Goal: Task Accomplishment & Management: Complete application form

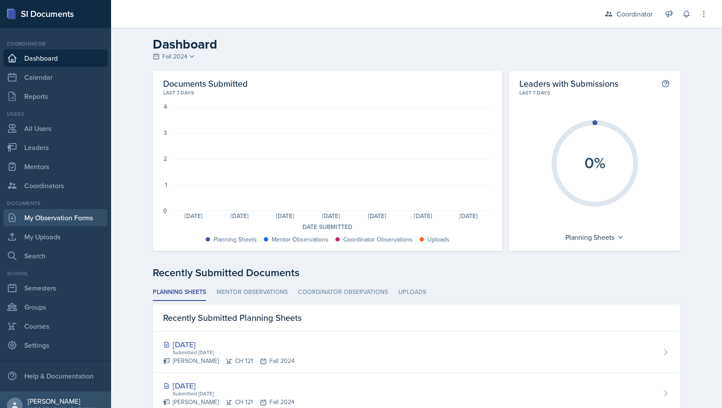
click at [39, 222] on link "My Observation Forms" at bounding box center [55, 217] width 104 height 17
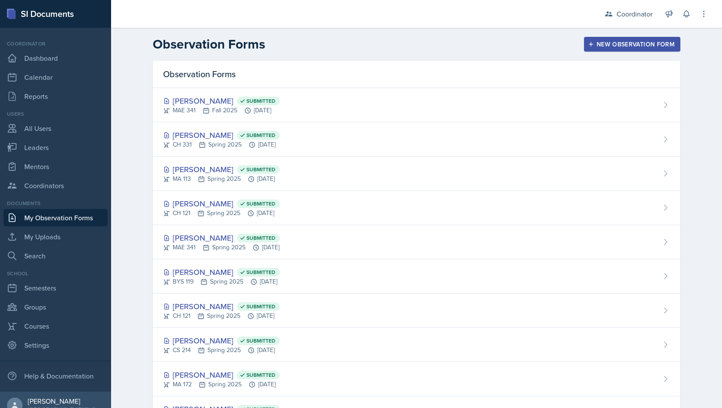
click at [642, 43] on div "New Observation Form" at bounding box center [632, 44] width 85 height 7
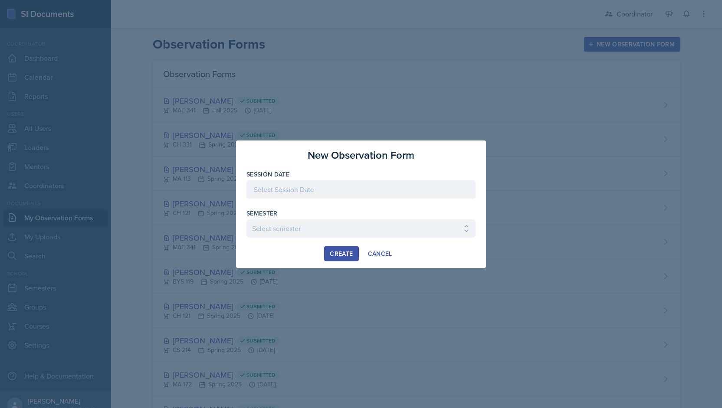
click at [294, 185] on div at bounding box center [360, 189] width 229 height 18
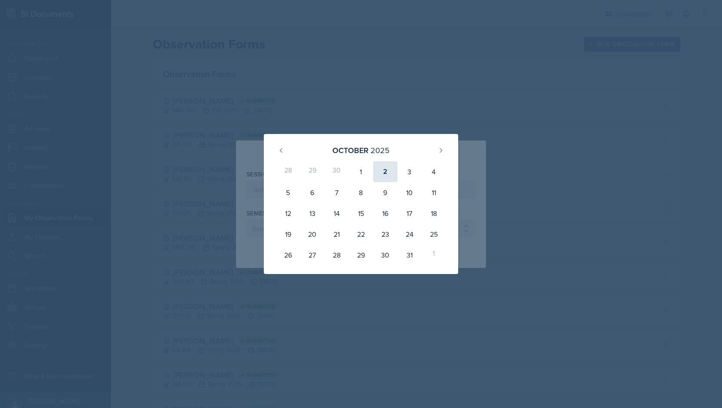
click at [381, 170] on div "2" at bounding box center [385, 171] width 24 height 21
type input "October 2nd, 2025"
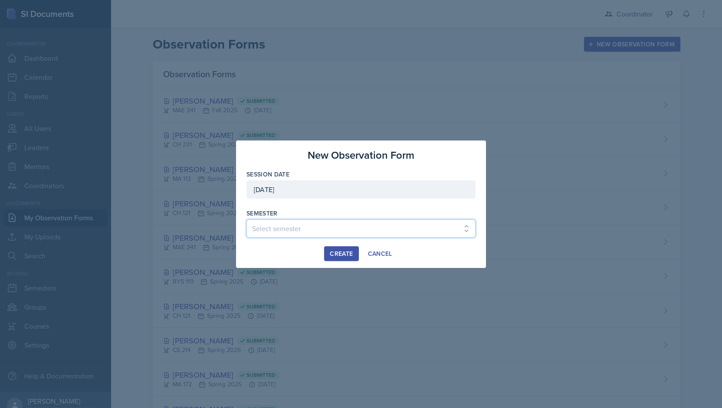
click at [271, 227] on select "Select semester Fall 2025 Spring 2025 Fall 2024 Spring 2024 Fall 2023 Spring 20…" at bounding box center [360, 229] width 229 height 18
select select "19fb88f7-c89b-4031-b5a0-458fd49807a1"
click at [246, 220] on select "Select semester Fall 2025 Spring 2025 Fall 2024 Spring 2024 Fall 2023 Spring 20…" at bounding box center [360, 229] width 229 height 18
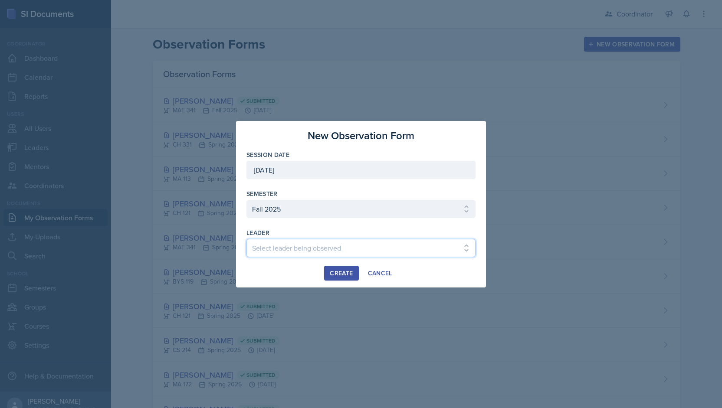
click at [275, 250] on select "Select leader being observed Bella Clifton Kenneth Figueroa Cody Copeland Zack …" at bounding box center [360, 248] width 229 height 18
select select "1468d170-1270-42a4-b78b-a07f5b0f9752"
click at [246, 239] on select "Select leader being observed Bella Clifton Kenneth Figueroa Cody Copeland Zack …" at bounding box center [360, 248] width 229 height 18
click at [335, 275] on div "Create" at bounding box center [341, 273] width 23 height 7
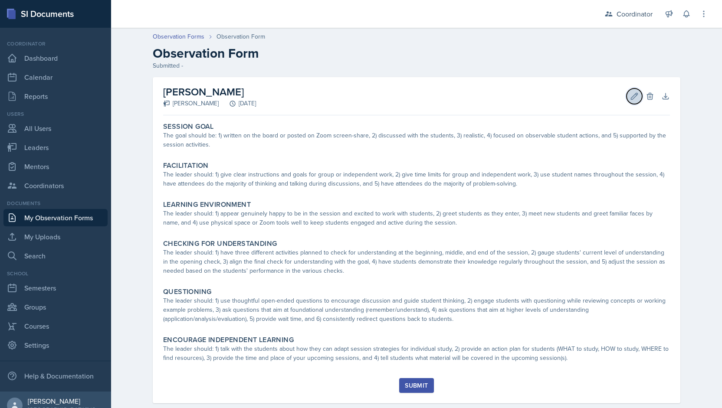
click at [630, 91] on button "Edit" at bounding box center [634, 97] width 16 height 16
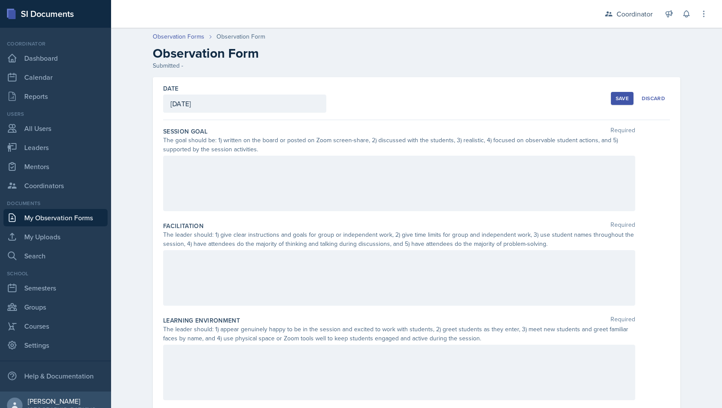
click at [302, 164] on div at bounding box center [399, 184] width 472 height 56
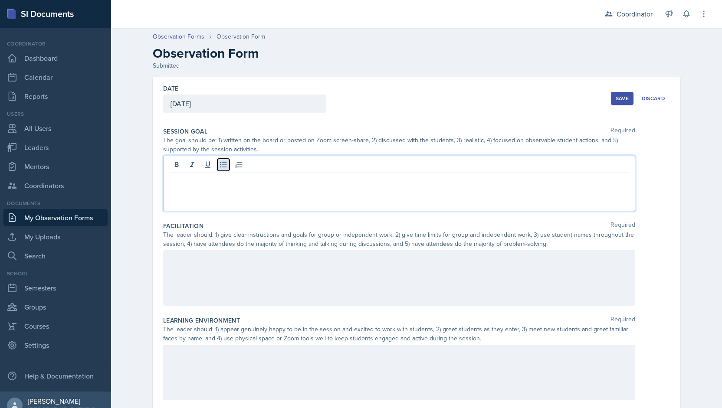
click at [222, 165] on icon at bounding box center [223, 165] width 9 height 9
click at [193, 257] on div at bounding box center [399, 278] width 472 height 56
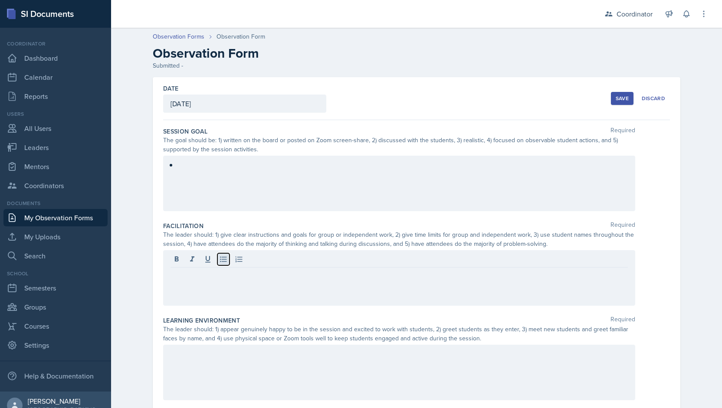
click at [222, 257] on icon at bounding box center [223, 259] width 9 height 9
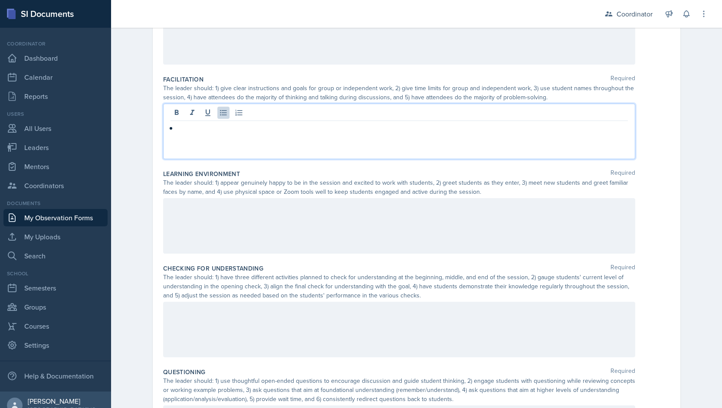
click at [203, 229] on div at bounding box center [399, 226] width 472 height 56
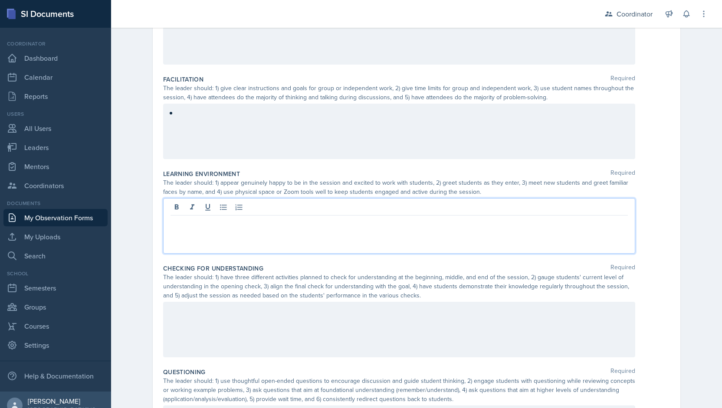
scroll to position [161, 0]
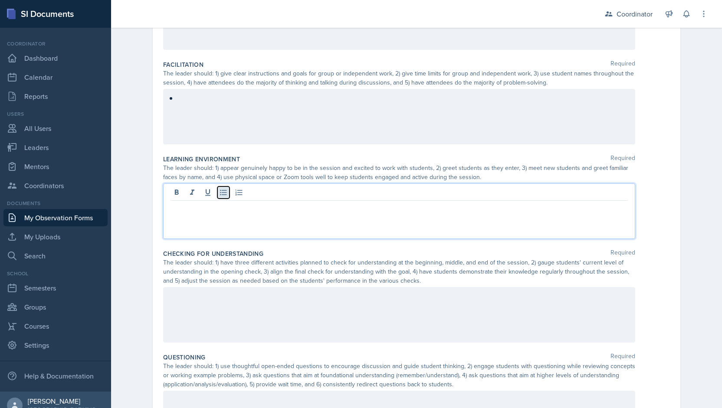
click at [223, 193] on icon at bounding box center [223, 192] width 9 height 9
click at [189, 303] on div at bounding box center [399, 315] width 472 height 56
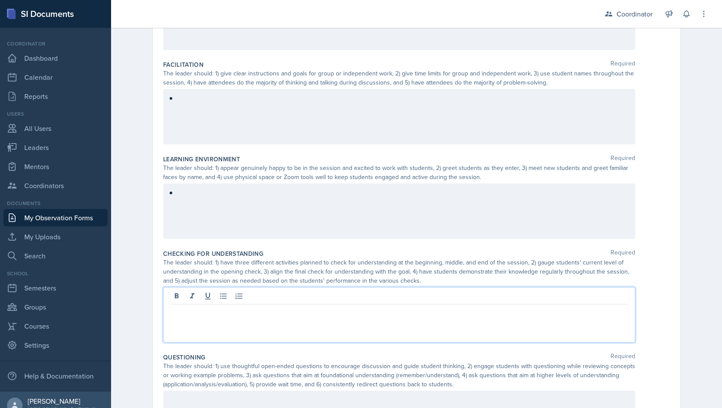
scroll to position [177, 0]
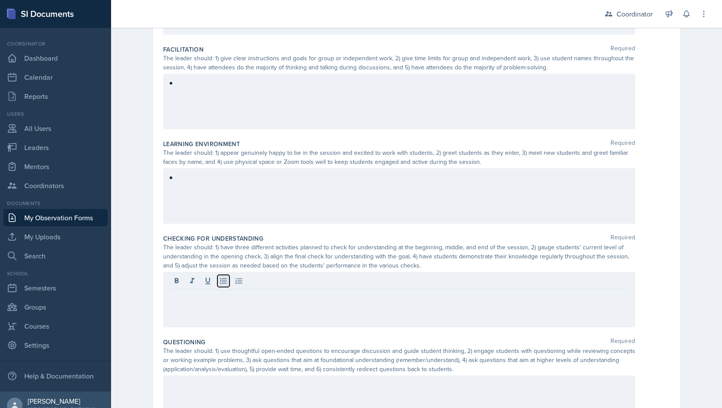
click at [224, 279] on icon at bounding box center [223, 281] width 9 height 9
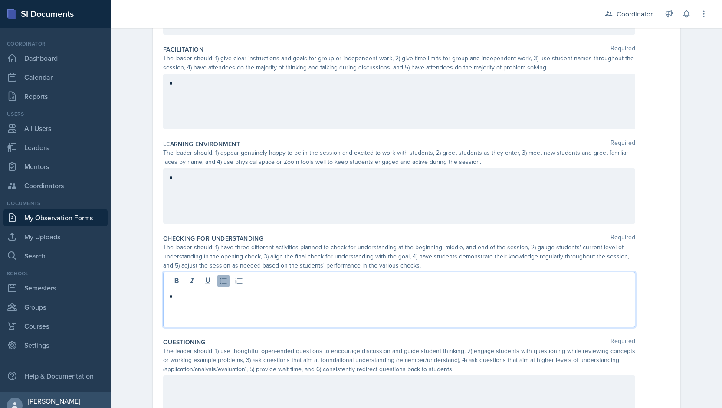
scroll to position [328, 0]
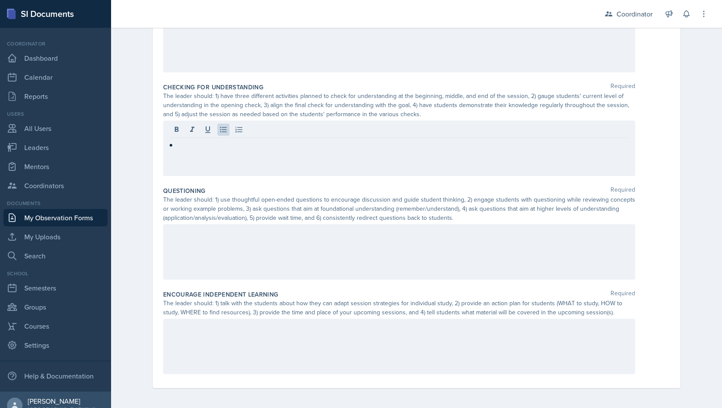
click at [207, 265] on div at bounding box center [399, 252] width 472 height 56
click at [220, 231] on icon at bounding box center [223, 234] width 7 height 6
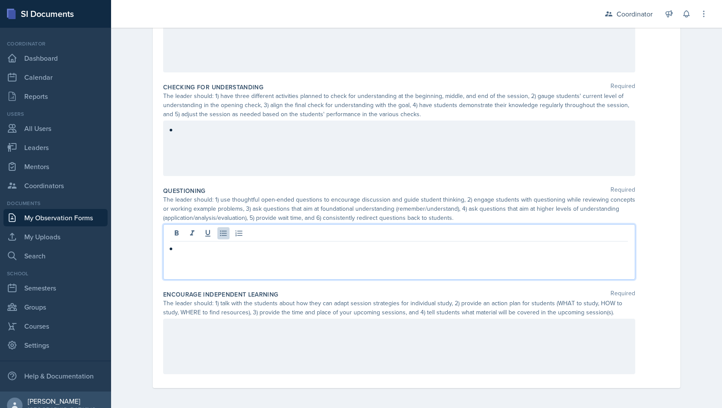
click at [163, 376] on div "Encourage Independent Learning Required The leader should: 1) talk with the stu…" at bounding box center [416, 334] width 507 height 95
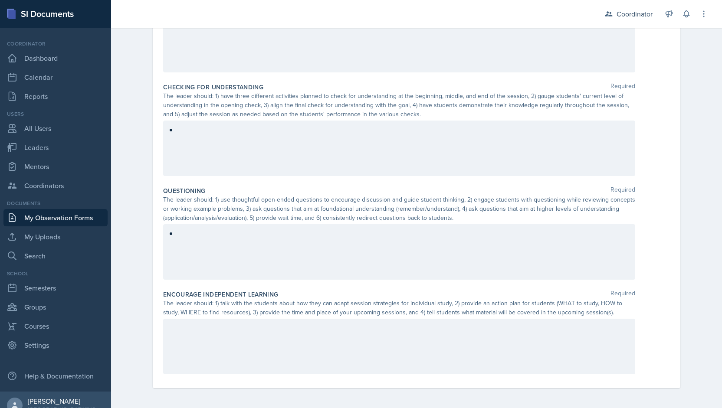
click at [164, 373] on div at bounding box center [399, 347] width 472 height 56
click at [223, 327] on icon at bounding box center [223, 328] width 9 height 9
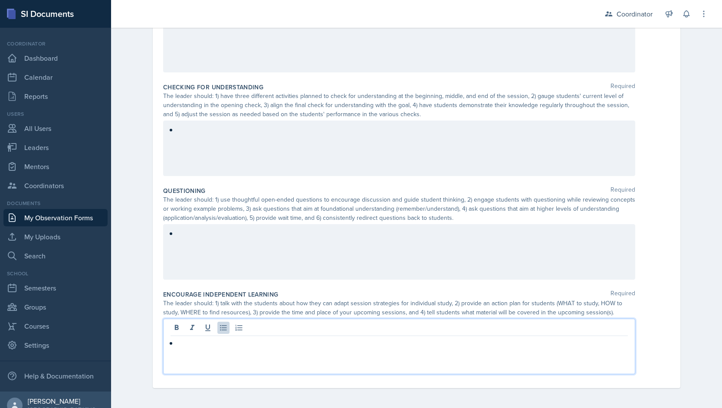
click at [139, 310] on div "Date October 2nd, 2025 October 2025 28 29 30 1 2 3 4 5 6 7 8 9 10 11 12 13 14 1…" at bounding box center [416, 79] width 555 height 660
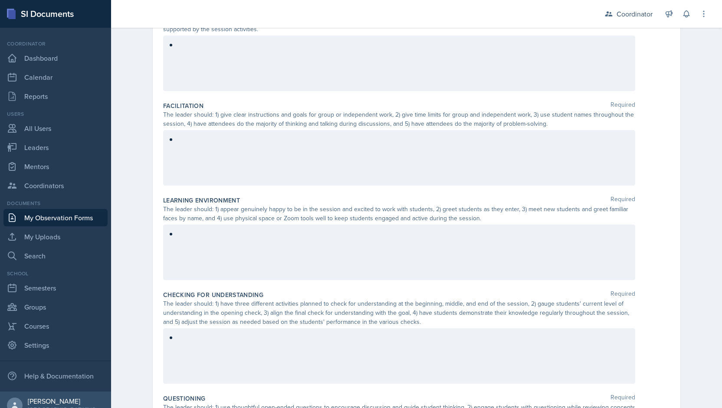
scroll to position [121, 0]
click at [185, 243] on div at bounding box center [399, 252] width 472 height 56
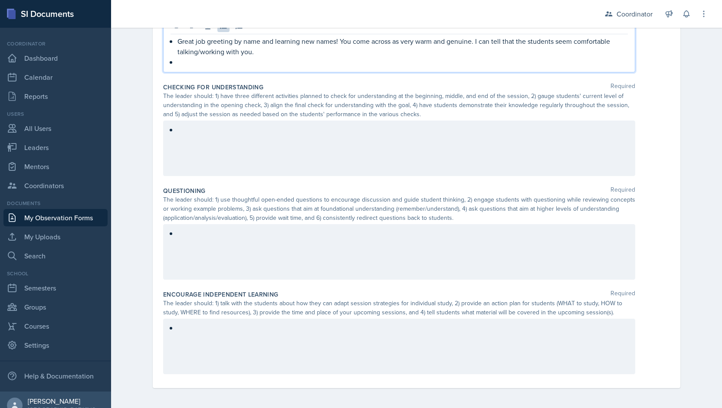
scroll to position [0, 0]
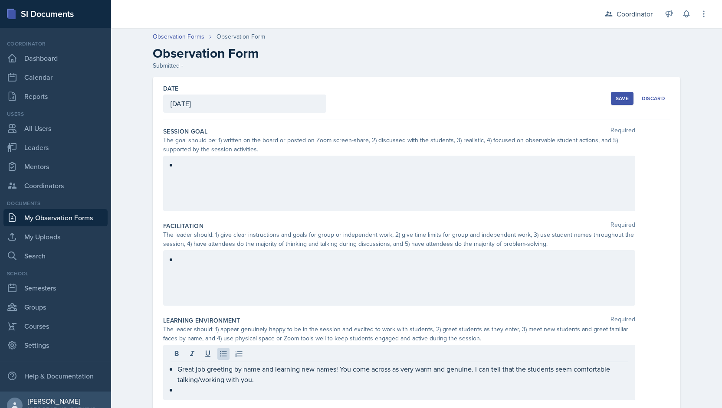
click at [175, 171] on div at bounding box center [399, 184] width 472 height 56
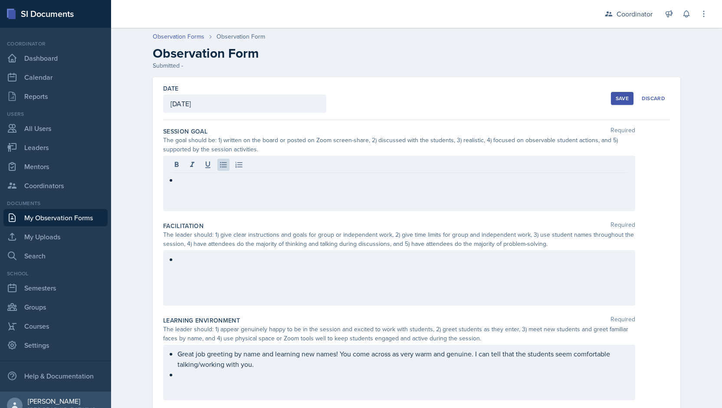
click at [231, 186] on div at bounding box center [399, 184] width 472 height 56
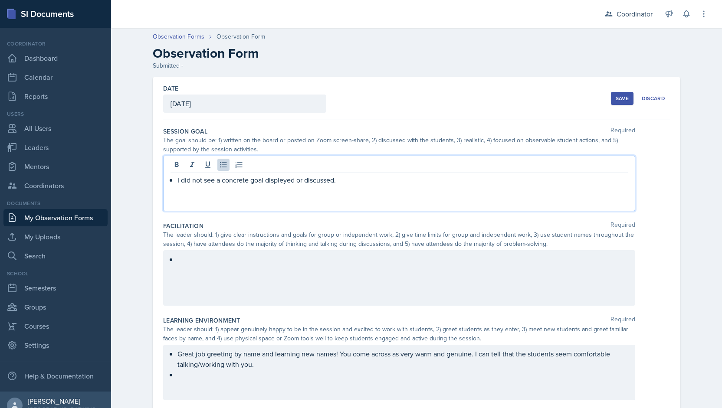
click at [272, 180] on p "I did not see a concrete goal displeyed or discussed." at bounding box center [402, 180] width 450 height 10
click at [369, 179] on p "I did not see a concrete goal displayed or discussed." at bounding box center [402, 180] width 450 height 10
click at [206, 256] on div at bounding box center [399, 278] width 472 height 56
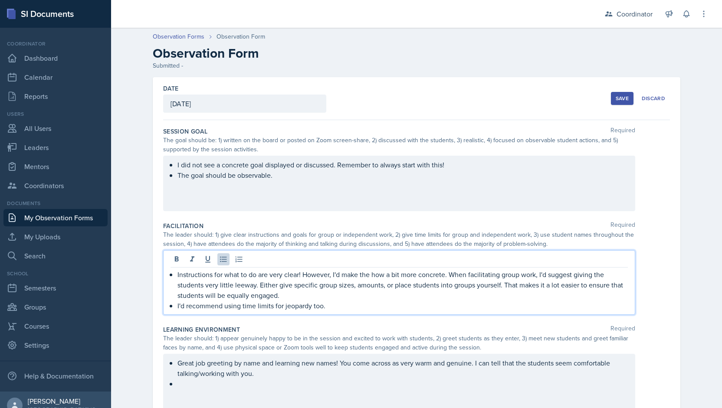
click at [341, 301] on p "I'd recommend using time limits for jeopardy too." at bounding box center [402, 306] width 450 height 10
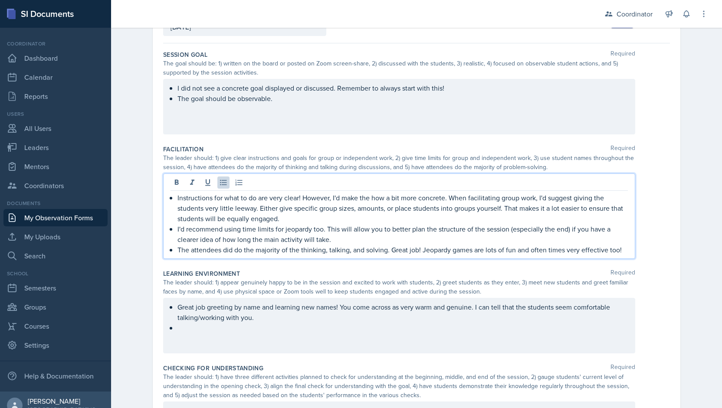
scroll to position [77, 0]
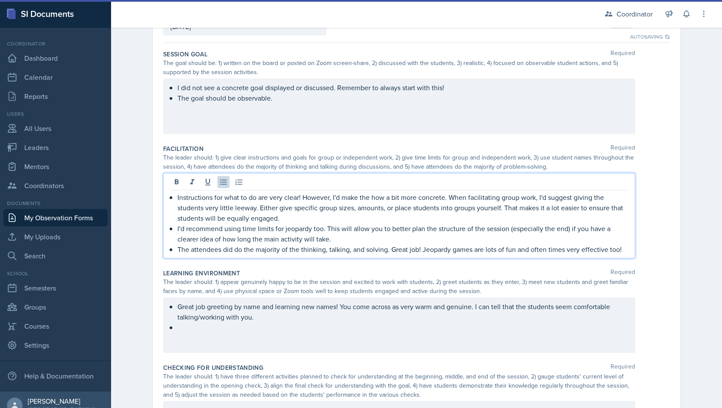
click at [199, 331] on ul "Great job greeting by name and learning new names! You come across as very warm…" at bounding box center [402, 317] width 450 height 31
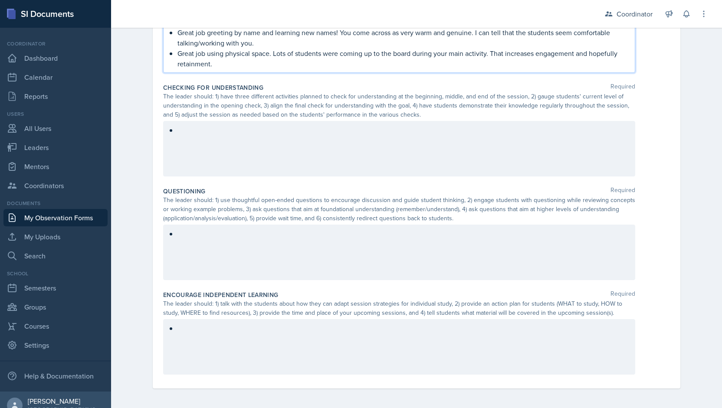
scroll to position [351, 0]
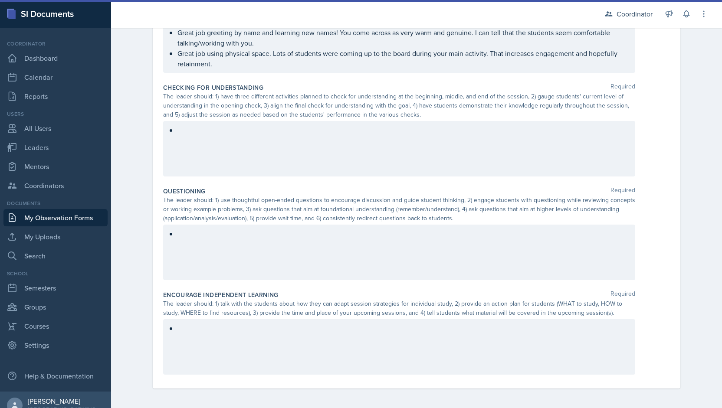
click at [248, 155] on div at bounding box center [399, 149] width 472 height 56
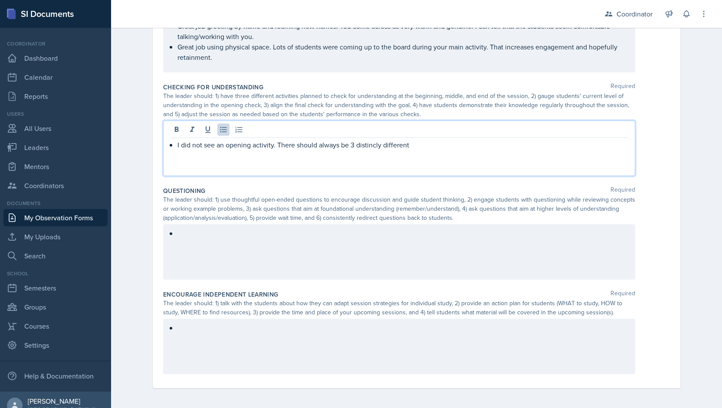
click at [372, 144] on p "I did not see an opening activity. There should always be 3 distincly different" at bounding box center [402, 145] width 450 height 10
click at [545, 149] on p "I did not see an opening activity. There should always be 3 distinctly differen…" at bounding box center [402, 145] width 450 height 10
click at [210, 157] on p at bounding box center [402, 155] width 450 height 10
click at [204, 237] on div at bounding box center [399, 252] width 472 height 56
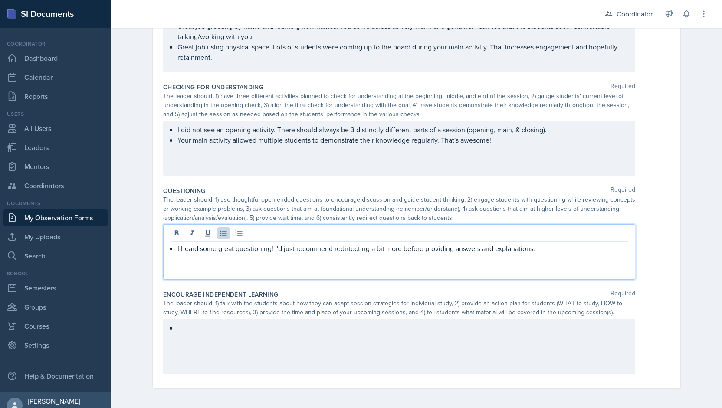
click at [348, 246] on p "I heard some great questioning! I'd just recommend redirtecting a bit more befo…" at bounding box center [402, 248] width 450 height 10
click at [542, 237] on div at bounding box center [399, 234] width 457 height 14
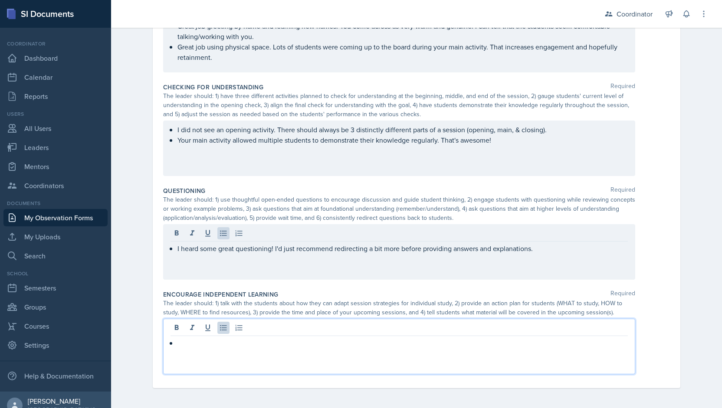
click at [213, 331] on div at bounding box center [399, 347] width 472 height 56
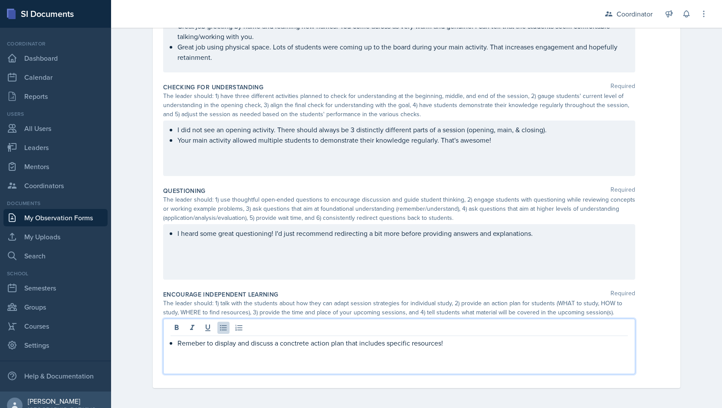
click at [188, 344] on p "Remeber to display and discuss a conctrete action plan that includes specific r…" at bounding box center [402, 343] width 450 height 10
click at [529, 150] on div "I did not see an opening activity. There should always be 3 distinctly differen…" at bounding box center [399, 149] width 472 height 56
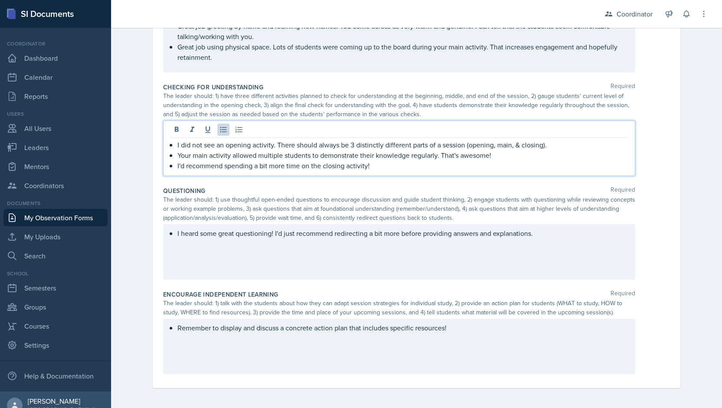
scroll to position [0, 0]
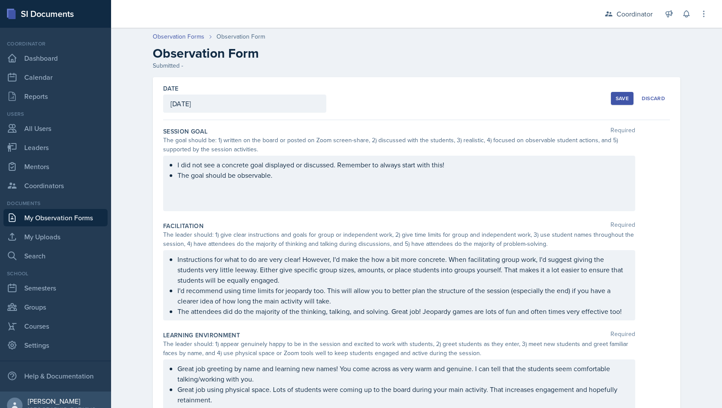
click at [620, 98] on div "Save" at bounding box center [622, 98] width 13 height 7
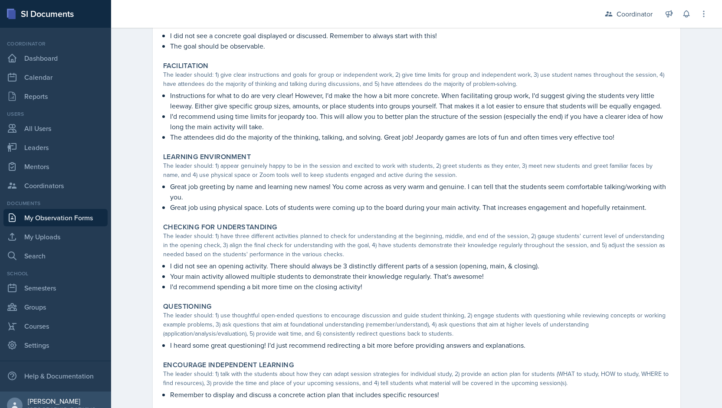
scroll to position [172, 0]
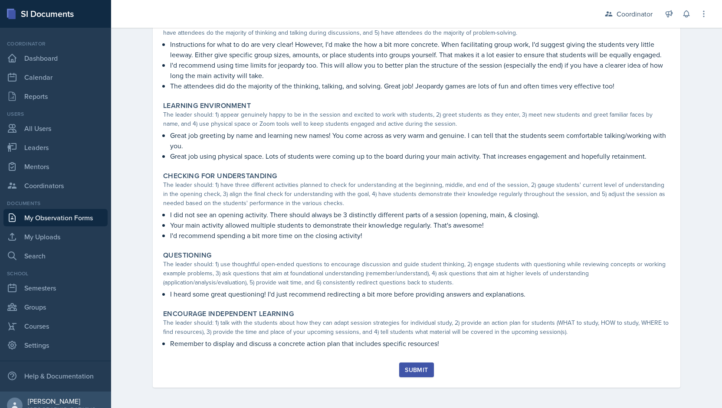
click at [409, 374] on button "Submit" at bounding box center [416, 370] width 34 height 15
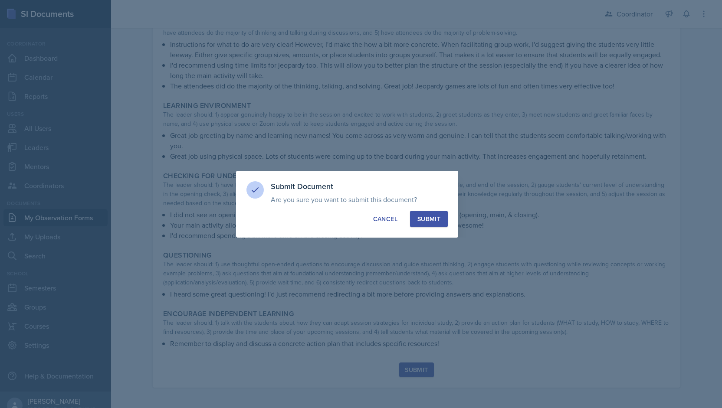
click at [432, 219] on div "Submit" at bounding box center [428, 219] width 23 height 9
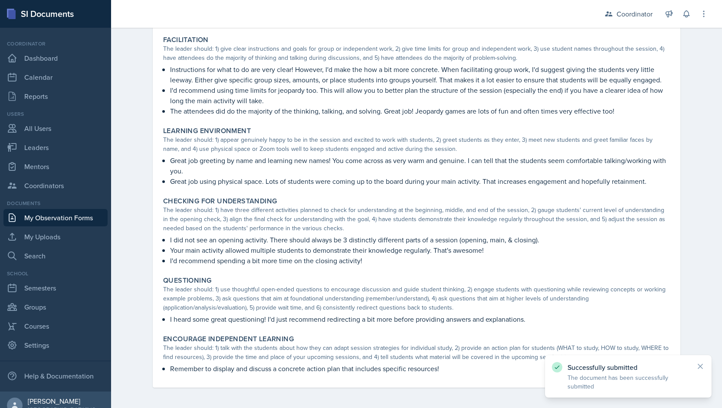
scroll to position [0, 0]
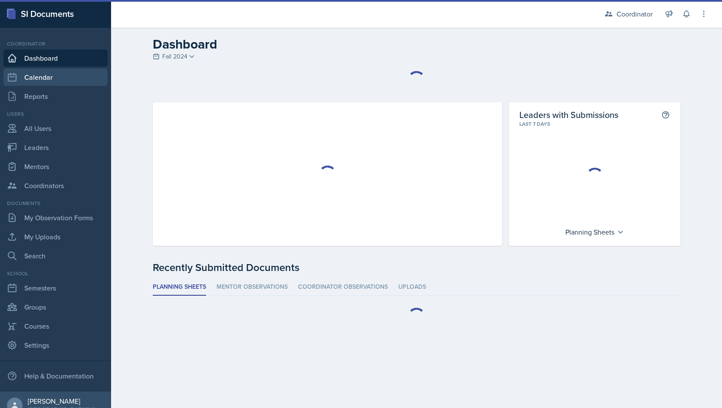
click at [36, 78] on link "Calendar" at bounding box center [55, 77] width 104 height 17
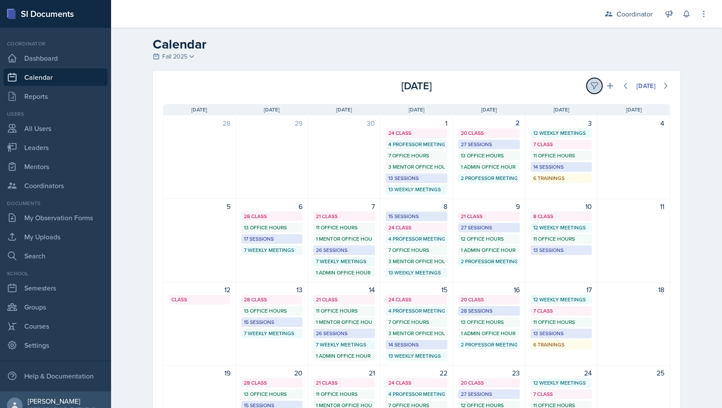
click at [591, 92] on button at bounding box center [595, 86] width 16 height 16
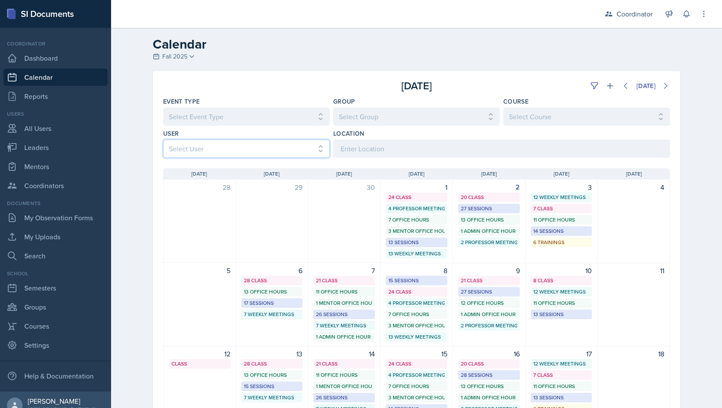
click at [198, 143] on select "Select User All [PERSON_NAME] [PERSON_NAME] [PERSON_NAME] [PERSON_NAME] [PERSON…" at bounding box center [246, 149] width 167 height 18
select select "8ff843a0-56d7-4835-95f9-a45412835dc4"
click at [163, 140] on select "Select User All [PERSON_NAME] [PERSON_NAME] [PERSON_NAME] [PERSON_NAME] [PERSON…" at bounding box center [246, 149] width 167 height 18
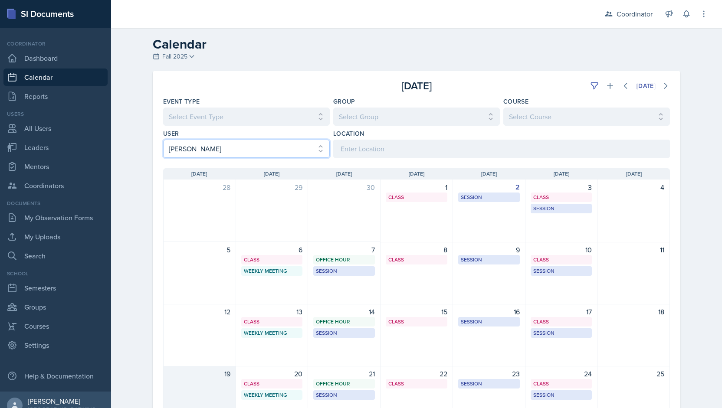
scroll to position [113, 0]
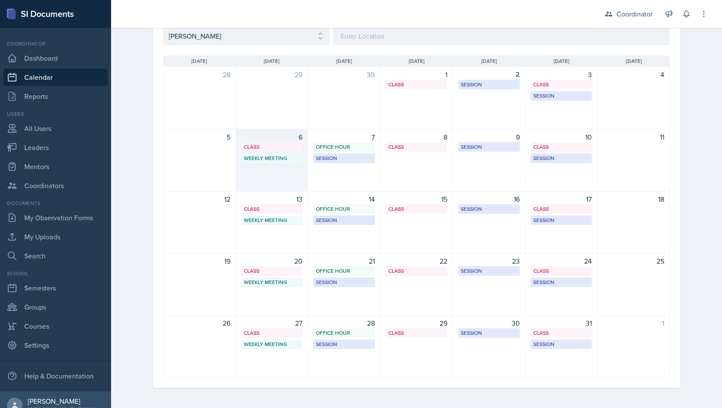
click at [274, 183] on div "6 Class SST 107 9:40 AM - 10:35 AM Weekly Meeting SSC 4:30 PM - 5:30 PM" at bounding box center [272, 160] width 72 height 62
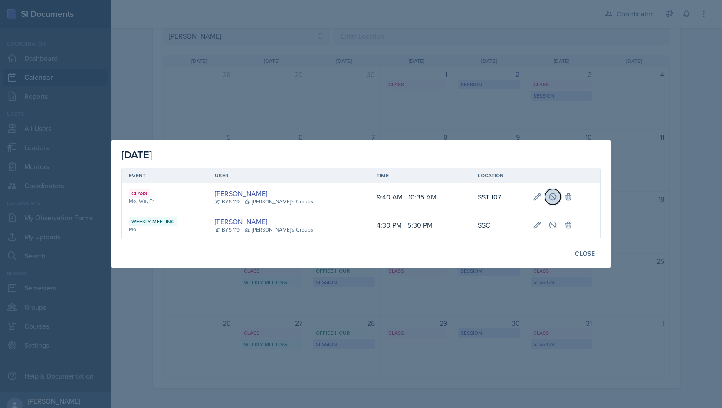
click at [550, 194] on icon at bounding box center [552, 197] width 9 height 9
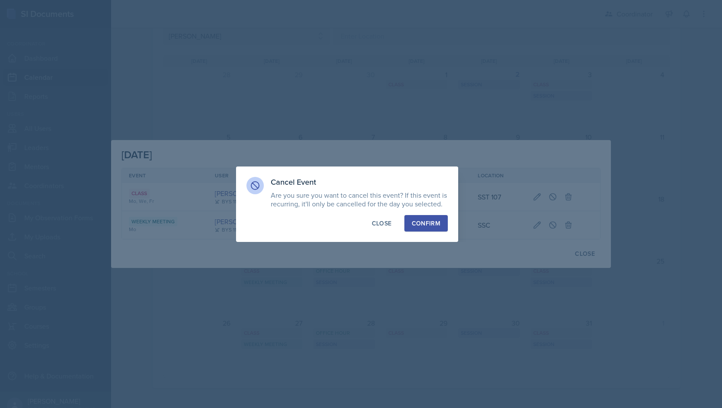
click at [428, 224] on div "Confirm" at bounding box center [426, 223] width 29 height 9
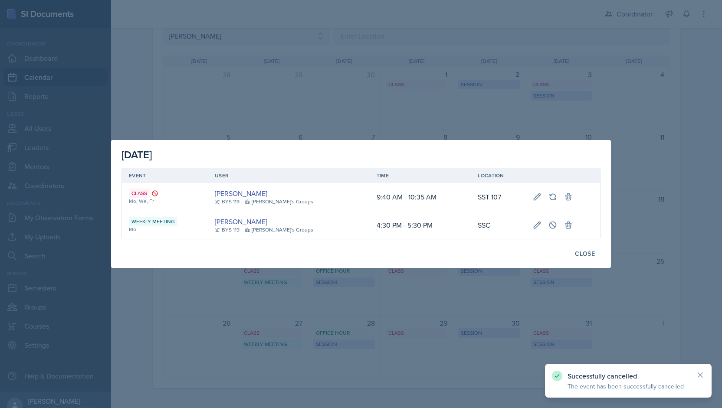
click at [495, 99] on div at bounding box center [361, 204] width 722 height 408
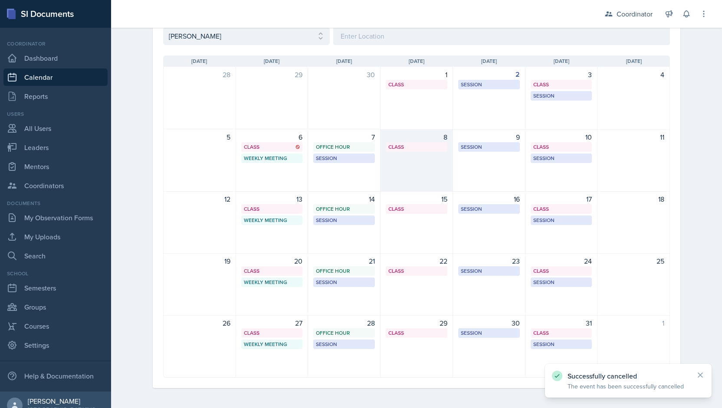
click at [436, 156] on div "8 Class SST 107 9:40 AM - 10:35 AM" at bounding box center [416, 160] width 72 height 62
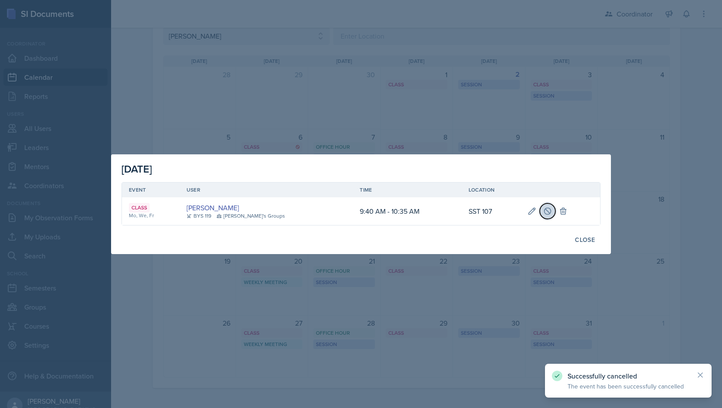
click at [540, 208] on button at bounding box center [548, 211] width 16 height 16
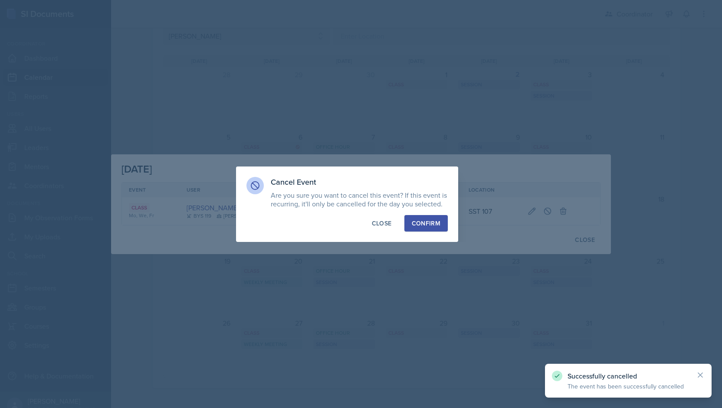
click at [419, 224] on div "Confirm" at bounding box center [426, 223] width 29 height 9
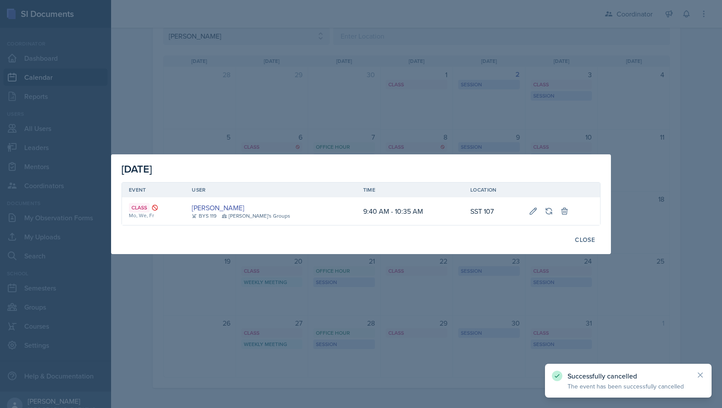
click at [420, 149] on div at bounding box center [361, 204] width 722 height 408
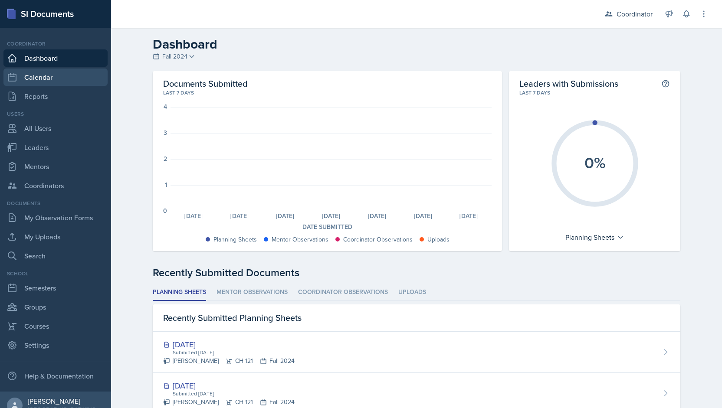
click at [73, 77] on link "Calendar" at bounding box center [55, 77] width 104 height 17
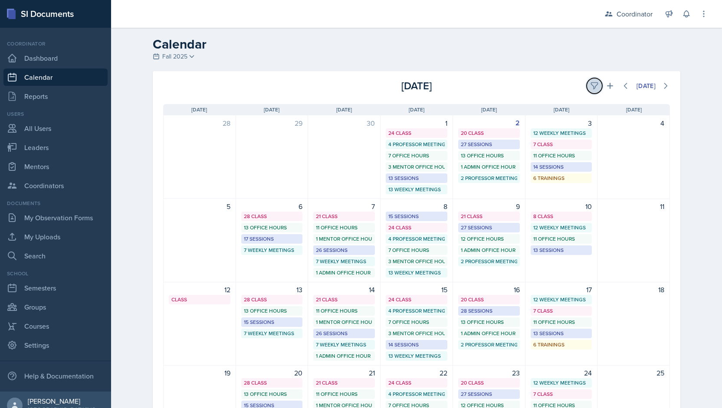
click at [592, 79] on button at bounding box center [595, 86] width 16 height 16
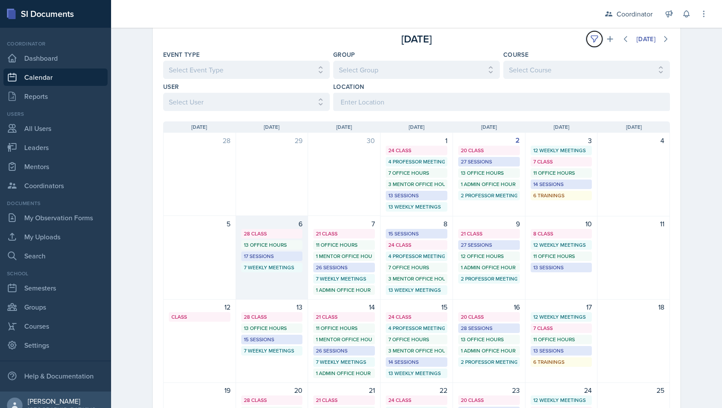
scroll to position [47, 0]
click at [184, 105] on select "Select User All [PERSON_NAME] [PERSON_NAME] [PERSON_NAME] [PERSON_NAME] [PERSON…" at bounding box center [246, 102] width 167 height 18
click at [163, 93] on select "Select User All [PERSON_NAME] [PERSON_NAME] [PERSON_NAME] [PERSON_NAME] [PERSON…" at bounding box center [246, 102] width 167 height 18
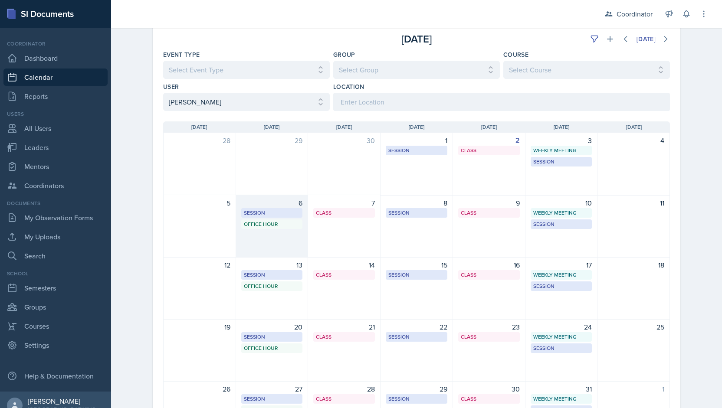
click at [248, 246] on div "6 Session BAB 204 9:30 AM - 10:30 AM Office Hour SSC 1:00 PM - 2:00 PM" at bounding box center [272, 226] width 72 height 62
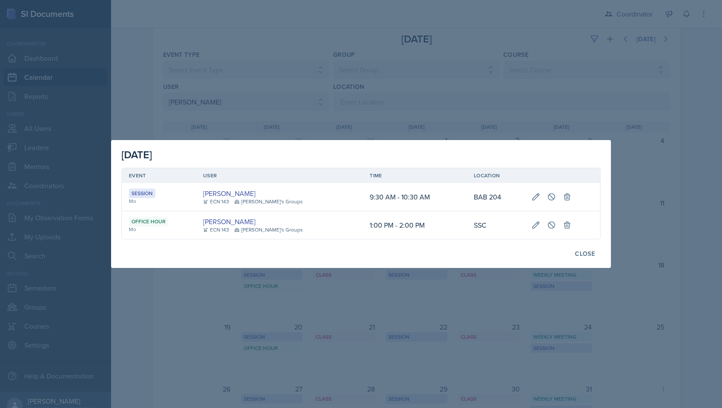
click at [197, 106] on div at bounding box center [361, 204] width 722 height 408
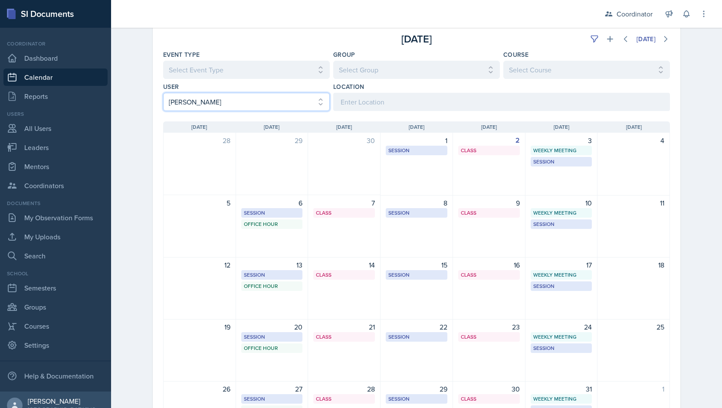
click at [196, 102] on select "Select User All [PERSON_NAME] [PERSON_NAME] [PERSON_NAME] [PERSON_NAME] [PERSON…" at bounding box center [246, 102] width 167 height 18
click at [163, 93] on select "Select User All [PERSON_NAME] [PERSON_NAME] [PERSON_NAME] [PERSON_NAME] [PERSON…" at bounding box center [246, 102] width 167 height 18
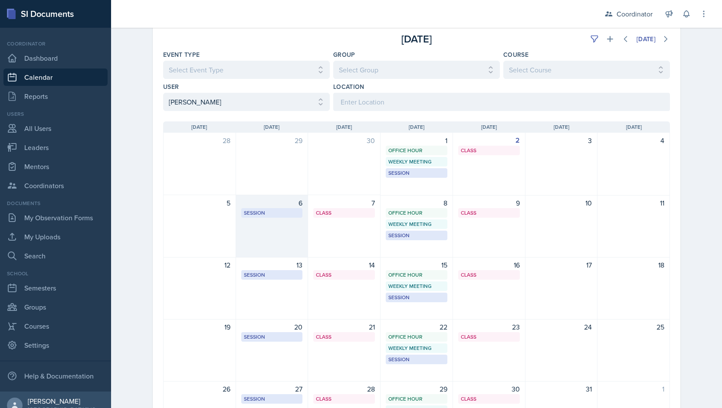
click at [255, 243] on div "6 Session MOR 288 1:00 PM - 2:30 PM" at bounding box center [272, 226] width 72 height 62
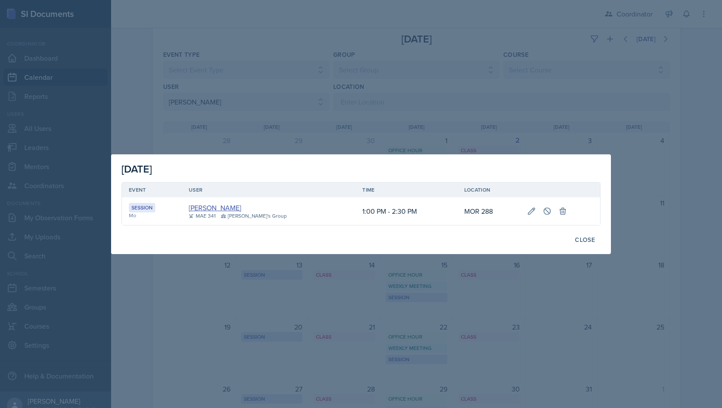
drag, startPoint x: 184, startPoint y: 333, endPoint x: 207, endPoint y: 205, distance: 129.7
click at [184, 328] on div at bounding box center [361, 204] width 722 height 408
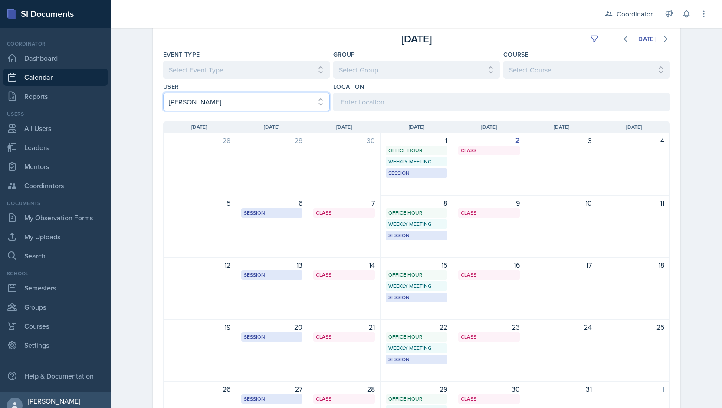
click at [302, 106] on select "Select User All [PERSON_NAME] [PERSON_NAME] [PERSON_NAME] [PERSON_NAME] [PERSON…" at bounding box center [246, 102] width 167 height 18
click at [163, 93] on select "Select User All [PERSON_NAME] [PERSON_NAME] [PERSON_NAME] [PERSON_NAME] [PERSON…" at bounding box center [246, 102] width 167 height 18
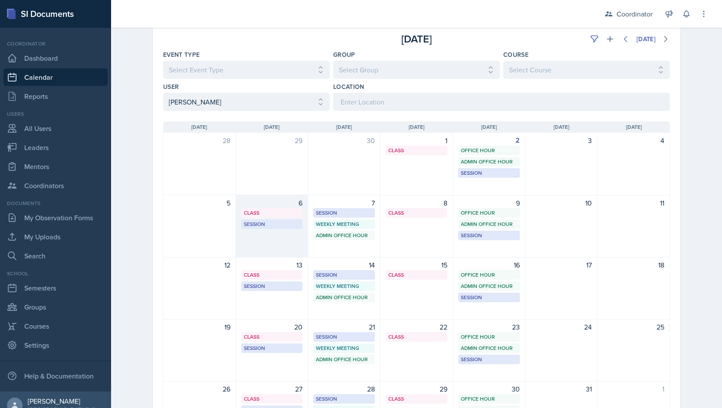
click at [260, 237] on div "6 Class BAB 121 11:20 AM - 12:40 PM Session BAB 220 3:00 PM - 4:00 PM" at bounding box center [272, 226] width 72 height 62
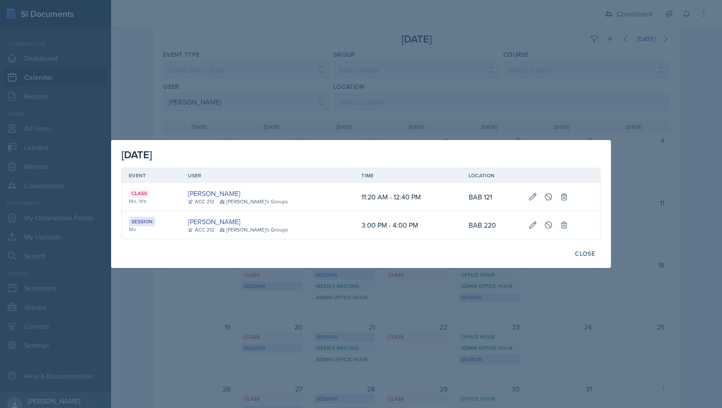
click at [275, 57] on div at bounding box center [361, 204] width 722 height 408
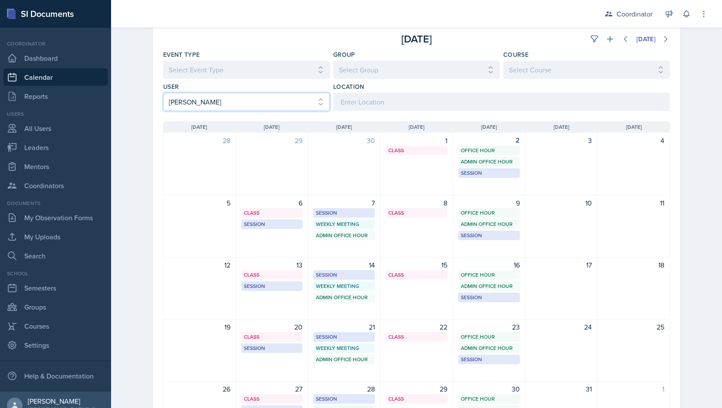
click at [226, 97] on select "Select User All [PERSON_NAME] [PERSON_NAME] [PERSON_NAME] [PERSON_NAME] [PERSON…" at bounding box center [246, 102] width 167 height 18
click at [163, 93] on select "Select User All [PERSON_NAME] [PERSON_NAME] [PERSON_NAME] [PERSON_NAME] [PERSON…" at bounding box center [246, 102] width 167 height 18
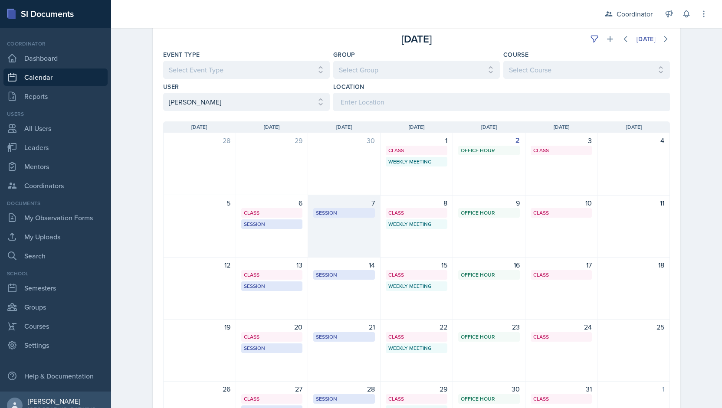
click at [321, 241] on div "7 Session BAB 109 2:30 PM - 3:30 PM" at bounding box center [344, 226] width 72 height 62
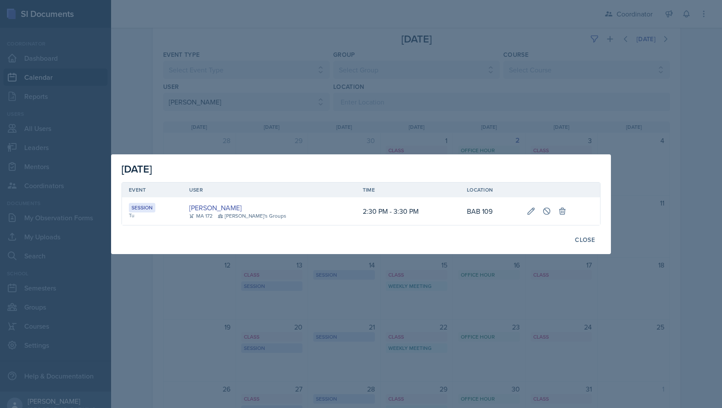
click at [239, 315] on div at bounding box center [361, 204] width 722 height 408
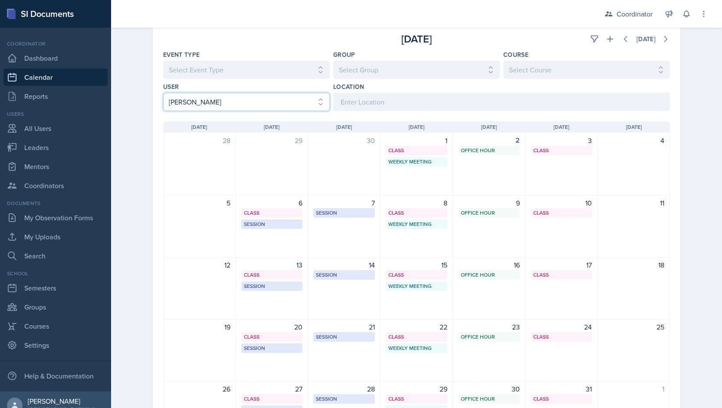
click at [215, 98] on select "Select User All [PERSON_NAME] [PERSON_NAME] [PERSON_NAME] [PERSON_NAME] [PERSON…" at bounding box center [246, 102] width 167 height 18
click at [163, 93] on select "Select User All [PERSON_NAME] [PERSON_NAME] [PERSON_NAME] [PERSON_NAME] [PERSON…" at bounding box center [246, 102] width 167 height 18
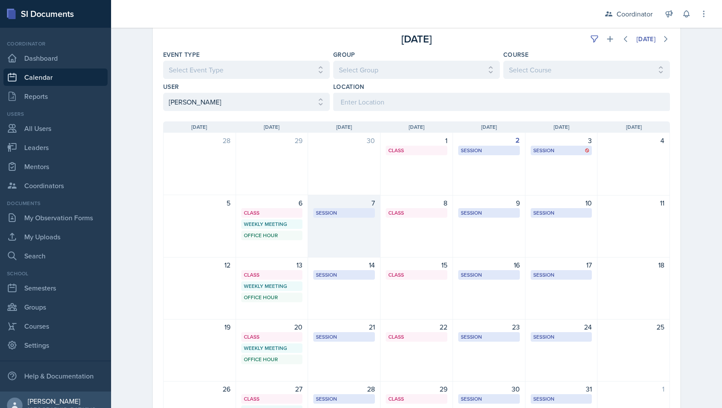
click at [330, 232] on div "7 Session BAB 216 2:30 PM - 3:30 PM" at bounding box center [344, 226] width 72 height 62
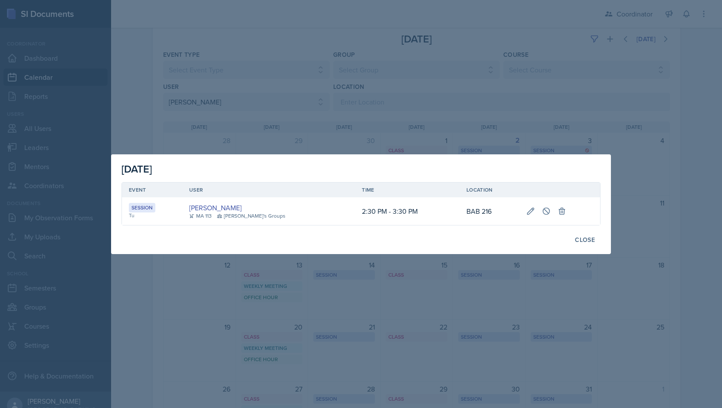
click at [239, 323] on div at bounding box center [361, 204] width 722 height 408
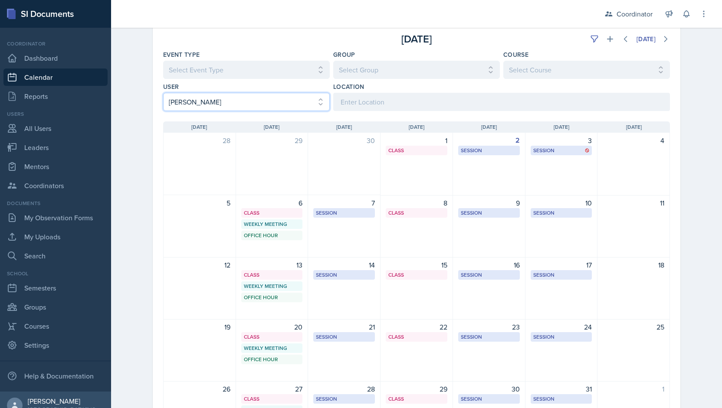
click at [233, 104] on select "Select User All [PERSON_NAME] [PERSON_NAME] [PERSON_NAME] [PERSON_NAME] [PERSON…" at bounding box center [246, 102] width 167 height 18
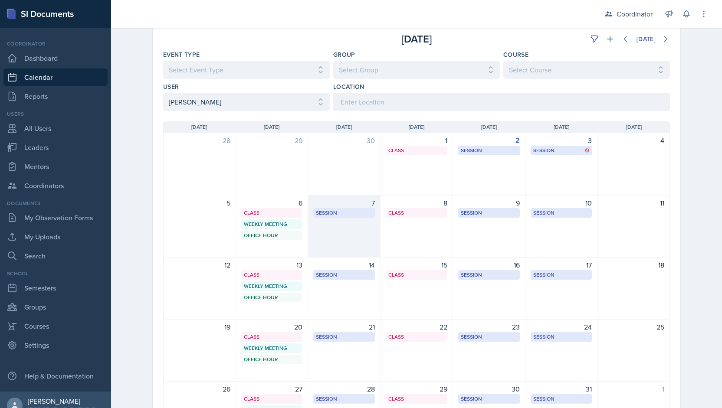
click at [337, 250] on div "7 Session BAB 216 2:30 PM - 3:30 PM" at bounding box center [344, 226] width 72 height 62
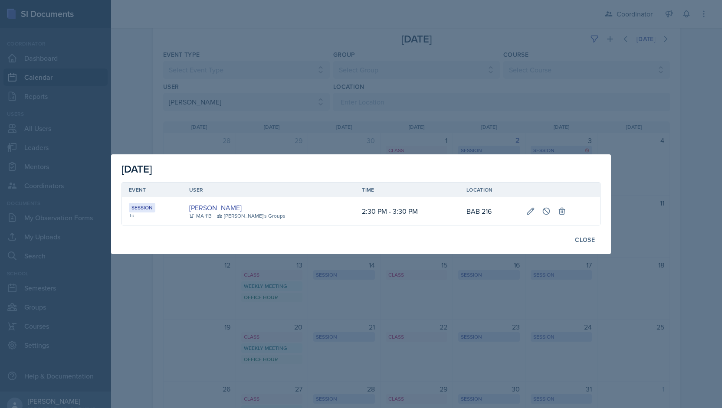
click at [278, 116] on div at bounding box center [361, 204] width 722 height 408
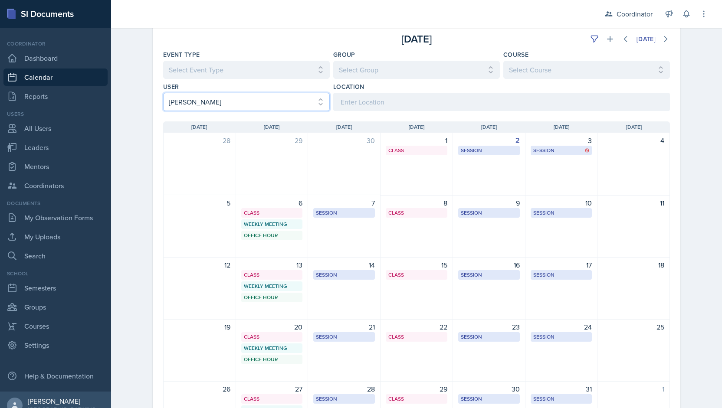
click at [264, 102] on select "Select User All [PERSON_NAME] [PERSON_NAME] [PERSON_NAME] [PERSON_NAME] [PERSON…" at bounding box center [246, 102] width 167 height 18
click at [163, 93] on select "Select User All [PERSON_NAME] [PERSON_NAME] [PERSON_NAME] [PERSON_NAME] [PERSON…" at bounding box center [246, 102] width 167 height 18
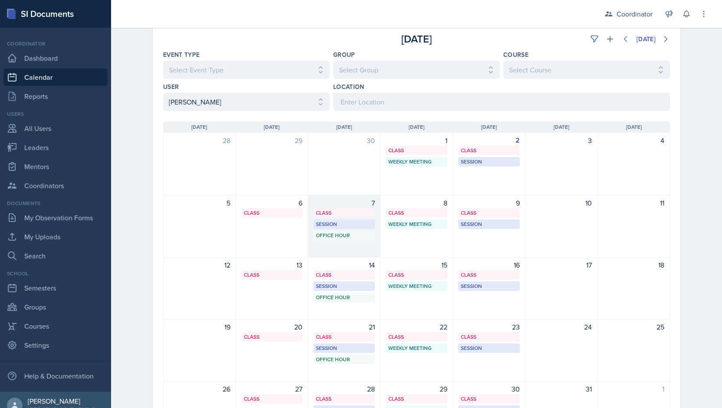
click at [320, 247] on div "7 Class MSB 112 9:40 AM - 10:35 AM Session SST 050 5:30 PM - 6:30 PM Office Hou…" at bounding box center [344, 226] width 72 height 62
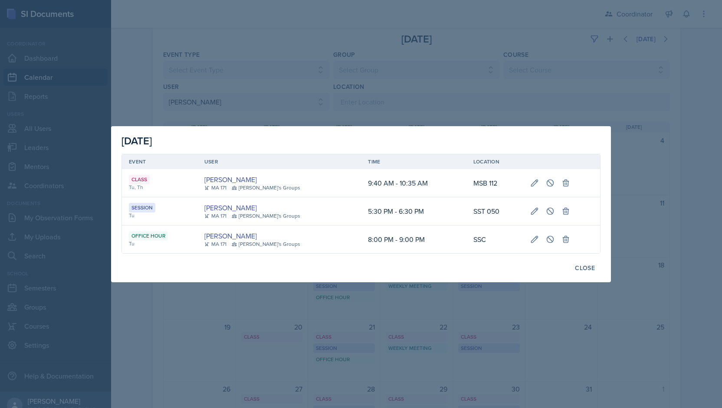
click at [298, 98] on div at bounding box center [361, 204] width 722 height 408
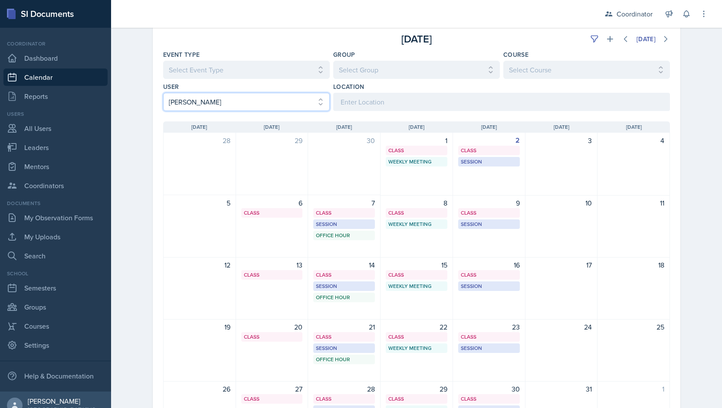
click at [224, 103] on select "Select User All [PERSON_NAME] [PERSON_NAME] [PERSON_NAME] [PERSON_NAME] [PERSON…" at bounding box center [246, 102] width 167 height 18
click at [254, 100] on select "Select User All [PERSON_NAME] [PERSON_NAME] [PERSON_NAME] [PERSON_NAME] [PERSON…" at bounding box center [246, 102] width 167 height 18
click at [163, 93] on select "Select User All [PERSON_NAME] [PERSON_NAME] [PERSON_NAME] [PERSON_NAME] [PERSON…" at bounding box center [246, 102] width 167 height 18
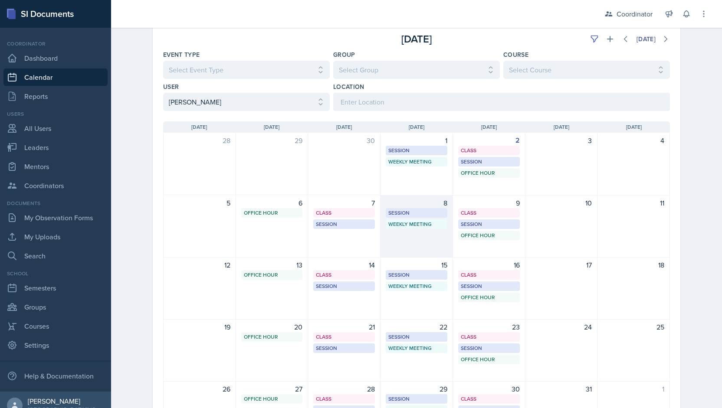
click at [423, 239] on div "8 Session BAB 224 9:00 AM - 10:00 AM Weekly Meeting SSC 11:30 AM - 12:30 PM" at bounding box center [416, 226] width 72 height 62
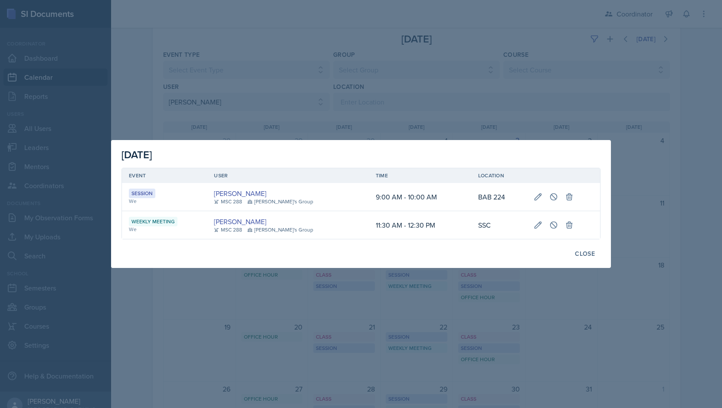
click at [287, 95] on div at bounding box center [361, 204] width 722 height 408
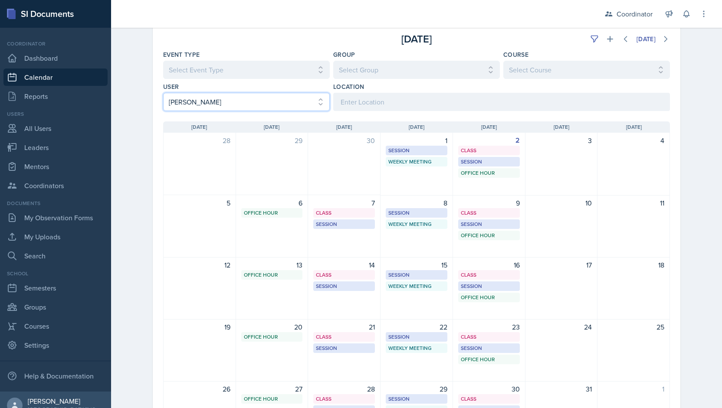
click at [238, 99] on select "Select User All [PERSON_NAME] [PERSON_NAME] [PERSON_NAME] [PERSON_NAME] [PERSON…" at bounding box center [246, 102] width 167 height 18
click at [163, 93] on select "Select User All [PERSON_NAME] [PERSON_NAME] [PERSON_NAME] [PERSON_NAME] [PERSON…" at bounding box center [246, 102] width 167 height 18
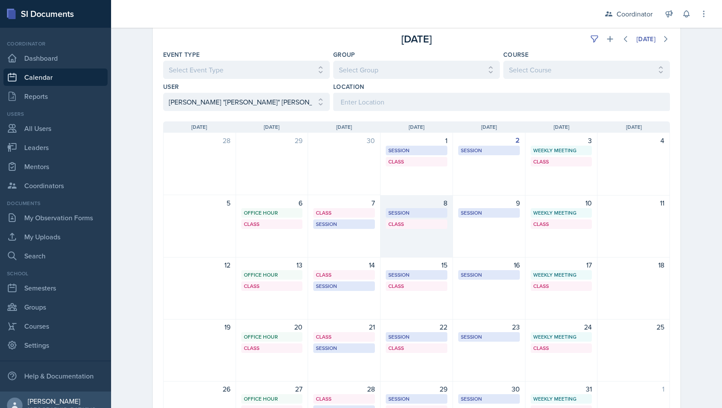
click at [416, 247] on div "8 Session SST 218 10:00 AM - 11:00 AM Class SST 205 1:00 PM - 1:55 PM" at bounding box center [416, 226] width 72 height 62
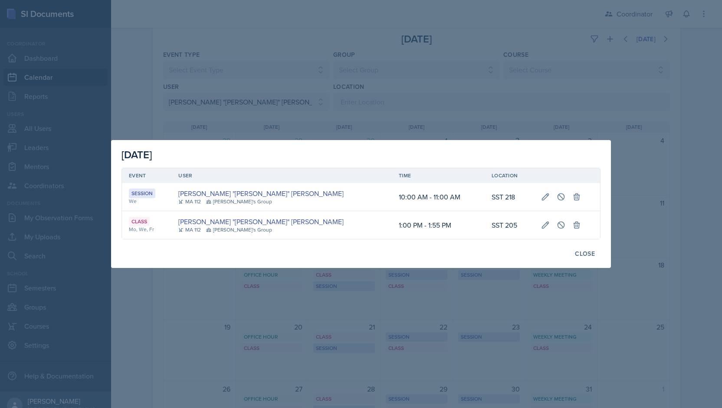
click at [291, 111] on div at bounding box center [361, 204] width 722 height 408
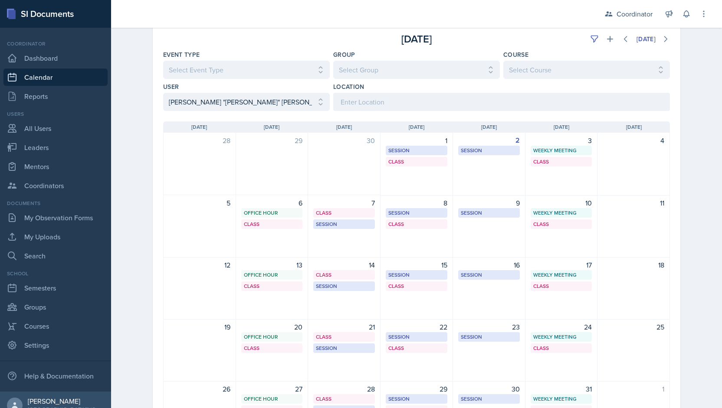
click at [227, 82] on div "User" at bounding box center [246, 86] width 167 height 9
click at [208, 98] on select "Select User All [PERSON_NAME] [PERSON_NAME] [PERSON_NAME] [PERSON_NAME] [PERSON…" at bounding box center [246, 102] width 167 height 18
click at [163, 93] on select "Select User All [PERSON_NAME] [PERSON_NAME] [PERSON_NAME] [PERSON_NAME] [PERSON…" at bounding box center [246, 102] width 167 height 18
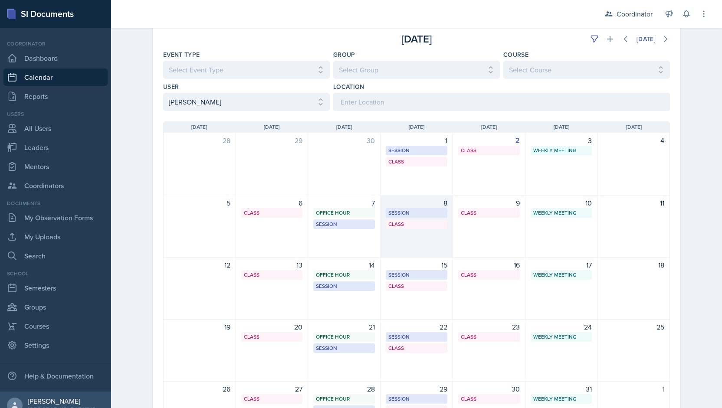
click at [393, 247] on div "8 Session BAB 204 10:00 AM - 11:00 AM Class SST 103 11:20 AM - 12:40 PM" at bounding box center [416, 226] width 72 height 62
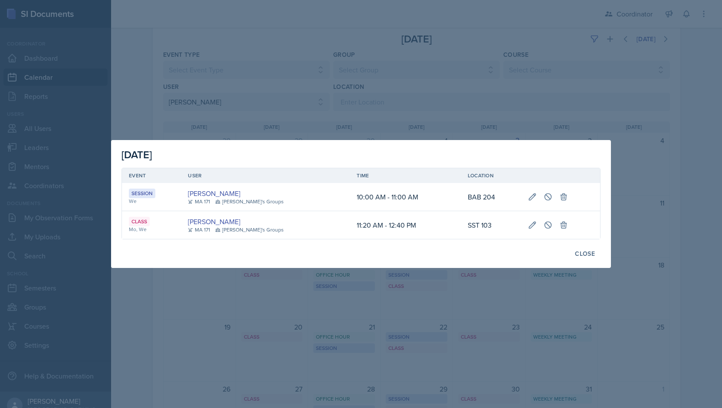
click at [249, 91] on div at bounding box center [361, 204] width 722 height 408
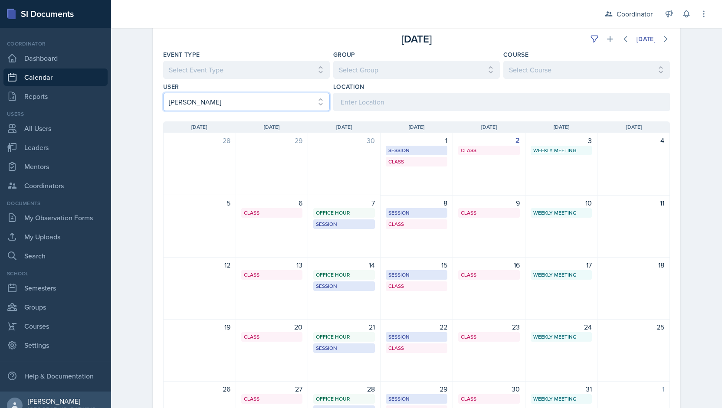
click at [218, 100] on select "Select User All [PERSON_NAME] [PERSON_NAME] [PERSON_NAME] [PERSON_NAME] [PERSON…" at bounding box center [246, 102] width 167 height 18
select select "a44937de-c186-4ef8-bba0-151bc255a74a"
click at [163, 93] on select "Select User All [PERSON_NAME] [PERSON_NAME] [PERSON_NAME] [PERSON_NAME] [PERSON…" at bounding box center [246, 102] width 167 height 18
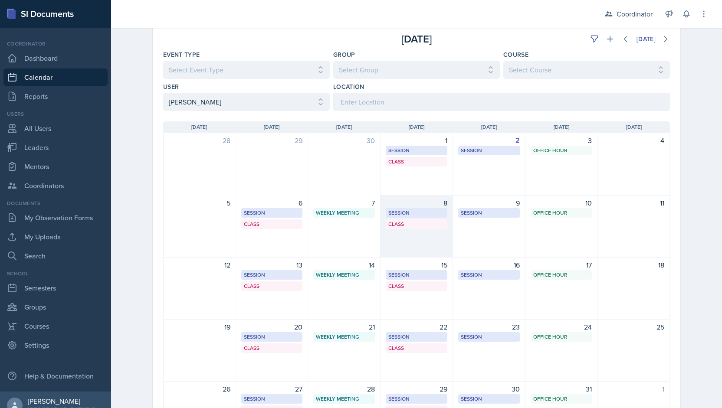
click at [406, 249] on div "8 Session BAB 224 2:30 PM - 3:30 PM Class BAB 106 4:20 PM - 5:40 PM" at bounding box center [416, 226] width 72 height 62
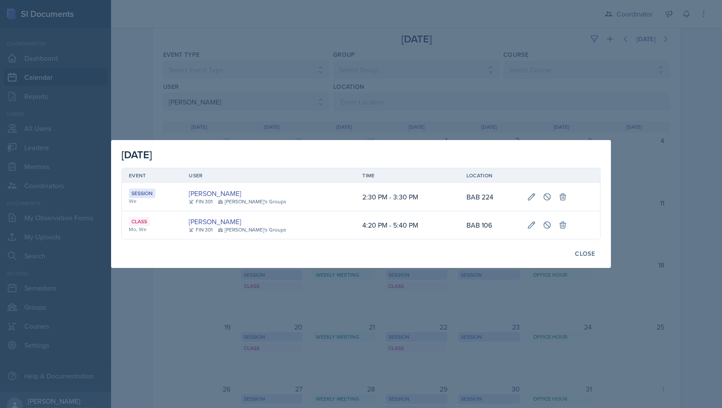
click at [318, 84] on div at bounding box center [361, 204] width 722 height 408
